Goal: Information Seeking & Learning: Learn about a topic

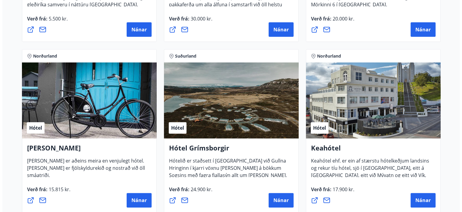
scroll to position [241, 0]
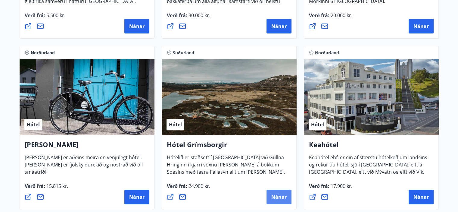
drag, startPoint x: 280, startPoint y: 193, endPoint x: 276, endPoint y: 200, distance: 8.4
click at [276, 200] on button "Nánar" at bounding box center [278, 196] width 25 height 14
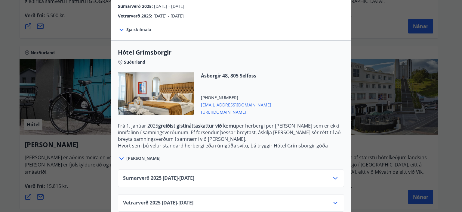
scroll to position [131, 0]
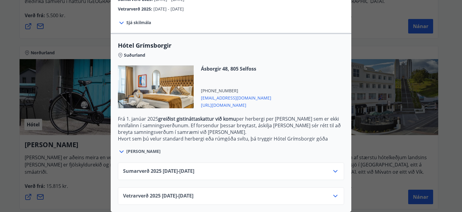
click at [336, 167] on icon at bounding box center [335, 170] width 7 height 7
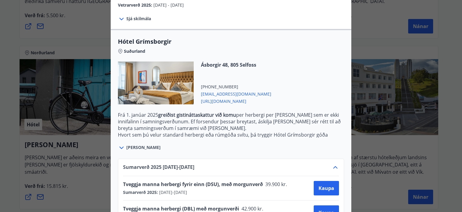
click at [336, 164] on icon at bounding box center [335, 166] width 7 height 7
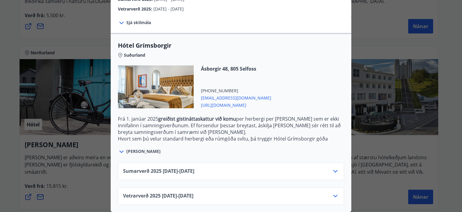
click at [335, 192] on icon at bounding box center [335, 195] width 7 height 7
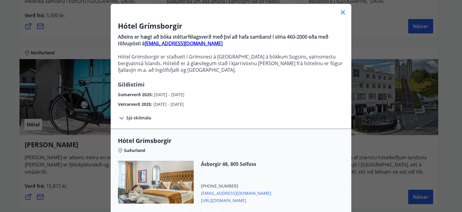
scroll to position [0, 0]
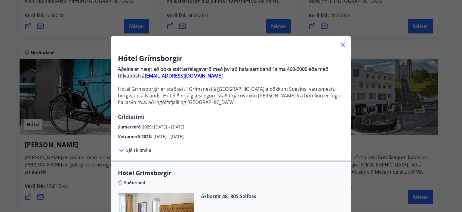
click at [340, 42] on icon at bounding box center [343, 44] width 7 height 7
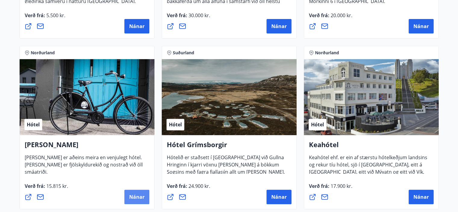
click at [135, 196] on span "Nánar" at bounding box center [136, 196] width 15 height 7
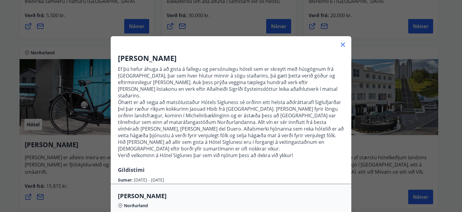
click at [341, 43] on icon at bounding box center [343, 44] width 7 height 7
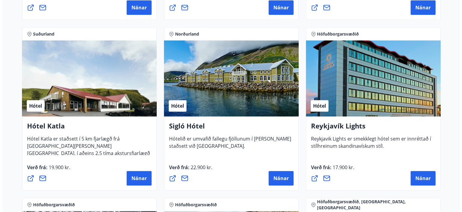
scroll to position [452, 0]
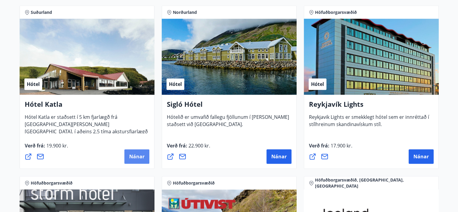
click at [135, 160] on button "Nánar" at bounding box center [136, 156] width 25 height 14
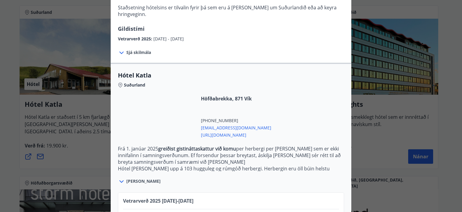
scroll to position [201, 0]
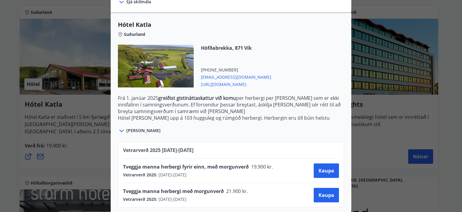
click at [119, 127] on icon at bounding box center [121, 130] width 7 height 7
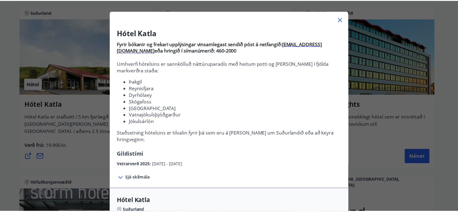
scroll to position [24, 0]
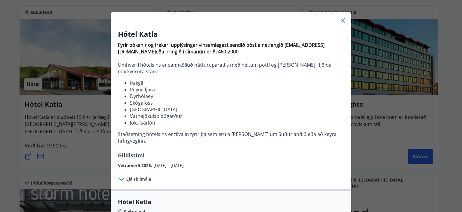
click at [340, 19] on icon at bounding box center [343, 20] width 7 height 7
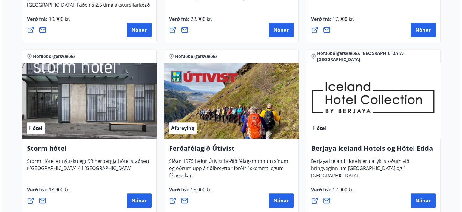
scroll to position [602, 0]
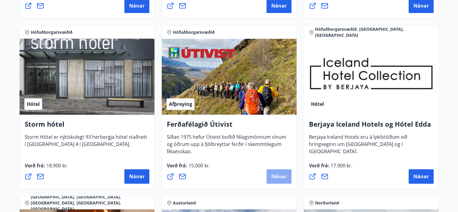
click at [276, 173] on span "Nánar" at bounding box center [278, 176] width 15 height 7
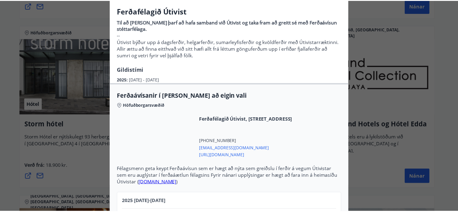
scroll to position [0, 0]
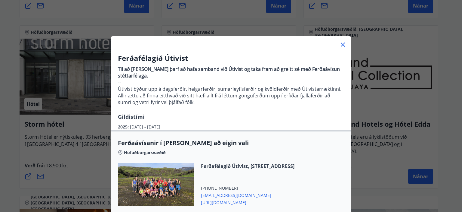
click at [341, 43] on icon at bounding box center [343, 44] width 7 height 7
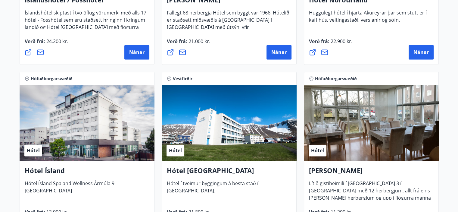
scroll to position [896, 0]
